Goal: Navigation & Orientation: Go to known website

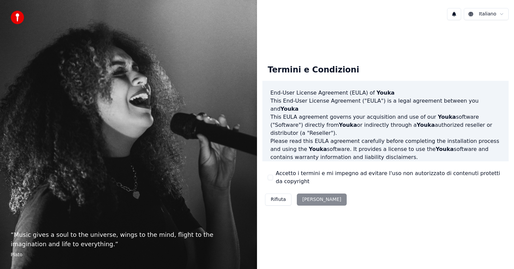
click at [315, 199] on div "Rifiuta [PERSON_NAME]" at bounding box center [305, 199] width 87 height 17
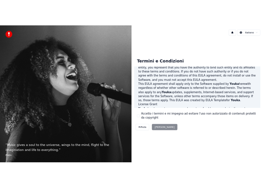
scroll to position [134, 0]
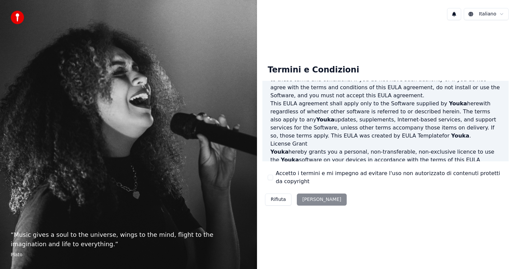
click at [306, 199] on div "Rifiuta [PERSON_NAME]" at bounding box center [305, 199] width 87 height 17
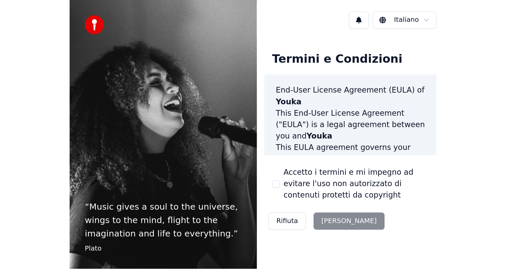
scroll to position [0, 0]
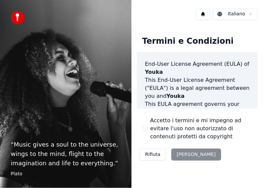
click at [152, 155] on button "Rifiuta" at bounding box center [153, 155] width 26 height 12
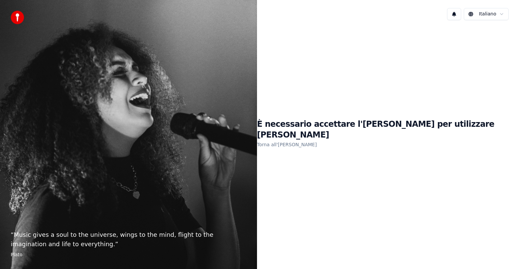
click at [317, 139] on link "Torna all'EULA" at bounding box center [287, 144] width 60 height 11
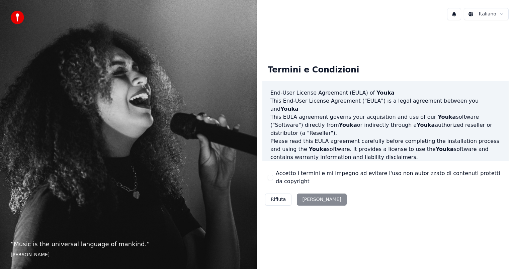
click at [310, 199] on div "Rifiuta [PERSON_NAME]" at bounding box center [305, 199] width 87 height 17
click at [314, 199] on div "Rifiuta [PERSON_NAME]" at bounding box center [305, 199] width 87 height 17
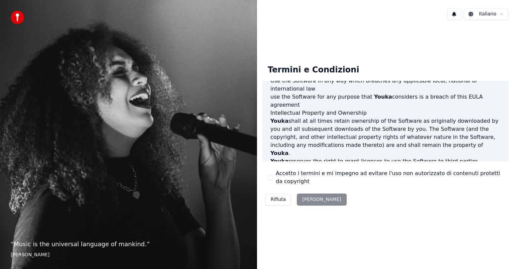
scroll to position [361, 0]
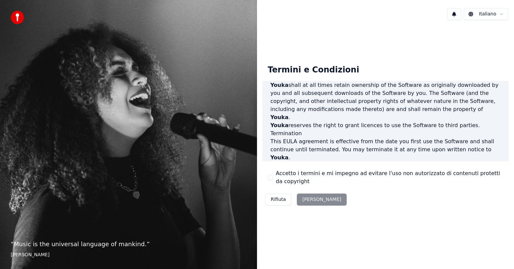
click at [307, 199] on div "Rifiuta [PERSON_NAME]" at bounding box center [305, 199] width 87 height 17
click at [308, 201] on div "Rifiuta [PERSON_NAME]" at bounding box center [305, 199] width 87 height 17
click at [76, 246] on p "“ Music is the universal language of mankind. ”" at bounding box center [129, 243] width 236 height 9
click at [142, 191] on div "“ Music is the universal language of mankind. ” Henry Wadsworth Longfellow" at bounding box center [128, 134] width 257 height 269
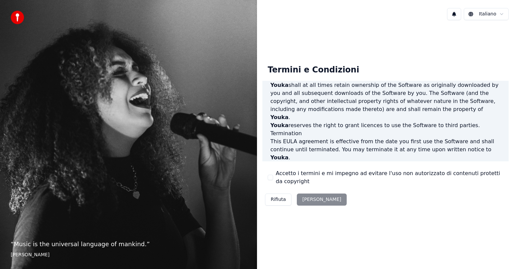
click at [142, 191] on div "“ Music is the universal language of mankind. ” Henry Wadsworth Longfellow" at bounding box center [128, 134] width 257 height 269
click at [125, 119] on div "“ Music is the universal language of mankind. ” Henry Wadsworth Longfellow" at bounding box center [128, 134] width 257 height 269
click at [144, 150] on div "“ Music is the universal language of mankind. ” Henry Wadsworth Longfellow" at bounding box center [128, 134] width 257 height 269
click at [317, 196] on div "Rifiuta [PERSON_NAME]" at bounding box center [305, 199] width 87 height 17
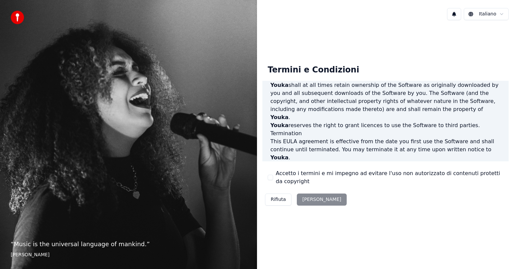
click at [280, 198] on button "Rifiuta" at bounding box center [278, 199] width 26 height 12
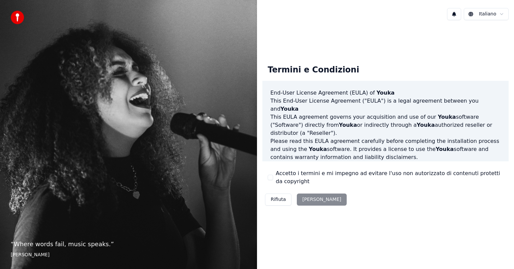
click at [309, 197] on div "Rifiuta [PERSON_NAME]" at bounding box center [305, 199] width 87 height 17
click at [314, 200] on div "Rifiuta [PERSON_NAME]" at bounding box center [305, 199] width 87 height 17
click at [280, 200] on button "Rifiuta" at bounding box center [278, 199] width 26 height 12
